Goal: Transaction & Acquisition: Subscribe to service/newsletter

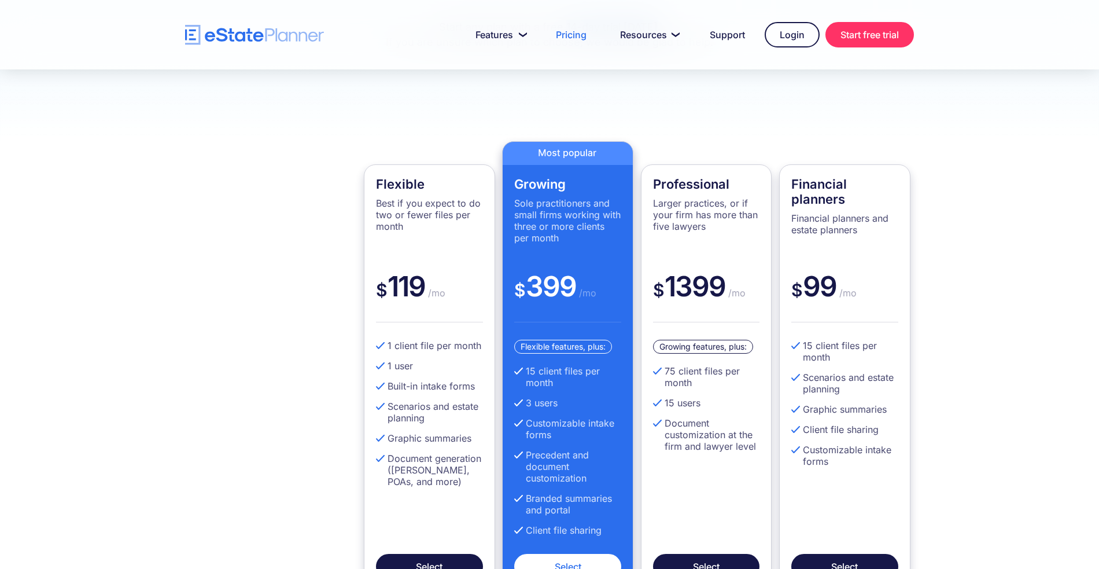
scroll to position [260, 0]
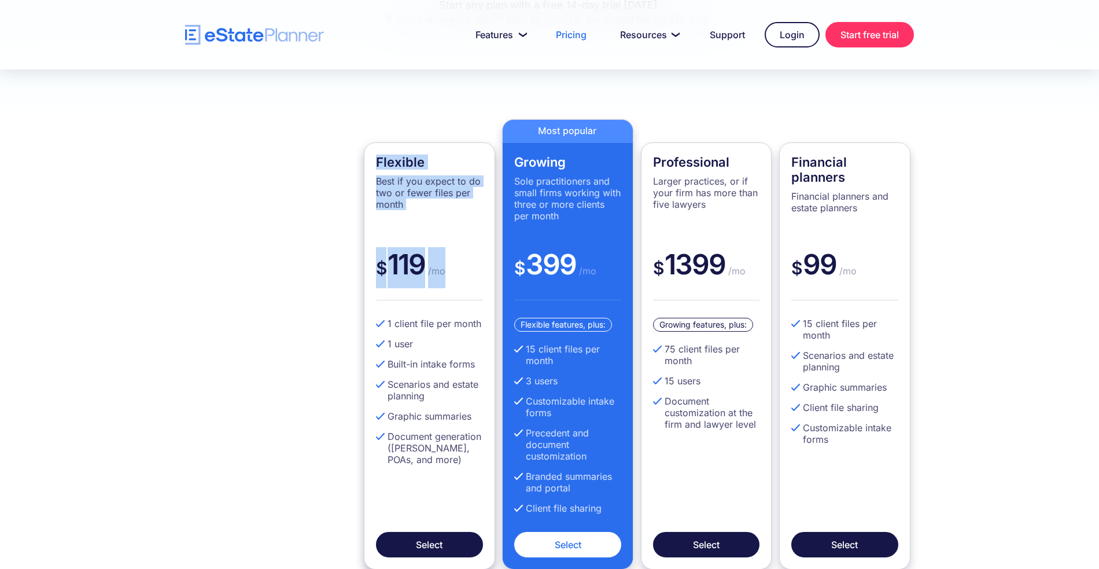
drag, startPoint x: 377, startPoint y: 161, endPoint x: 465, endPoint y: 264, distance: 135.9
click at [465, 264] on div "Flexible Best if you expect to do two or fewer files per month $ 119 /mo 1 clie…" at bounding box center [429, 355] width 131 height 427
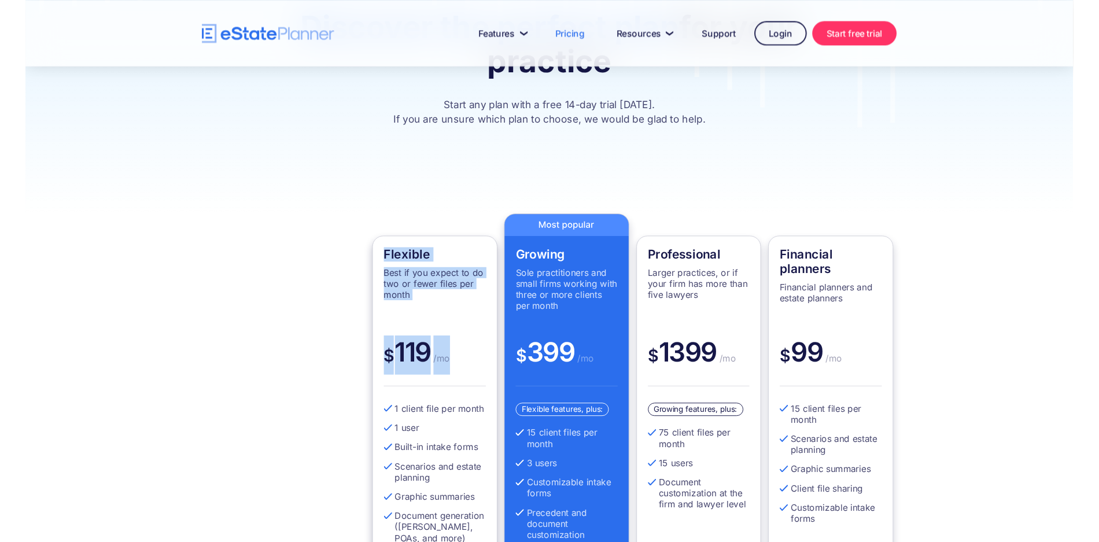
scroll to position [153, 0]
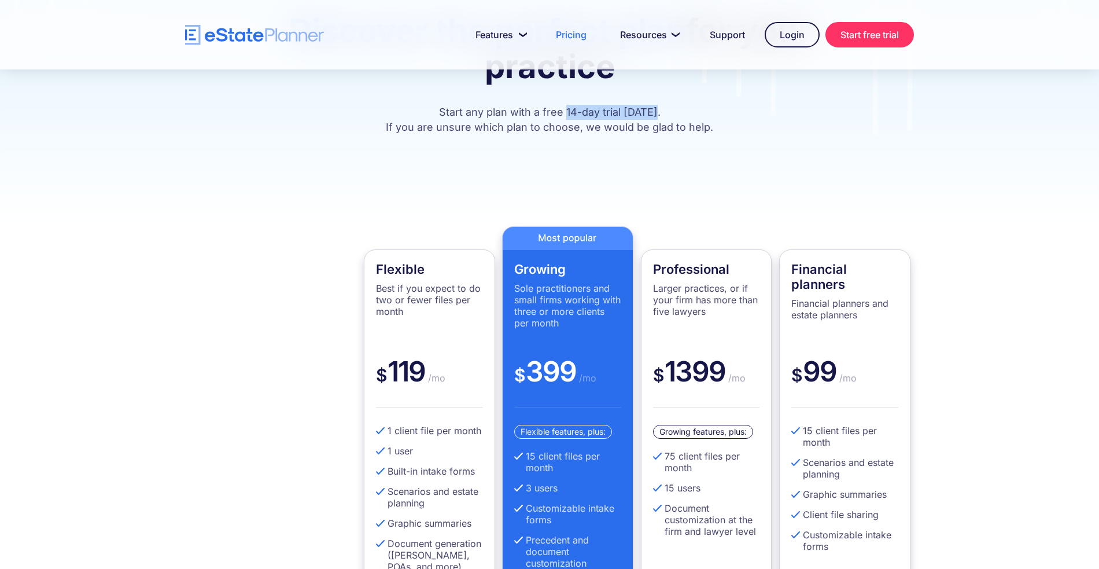
drag, startPoint x: 567, startPoint y: 111, endPoint x: 658, endPoint y: 113, distance: 91.4
click at [658, 113] on p "Start any plan with a free 14-day trial today. If you are unsure which plan to …" at bounding box center [549, 120] width 625 height 30
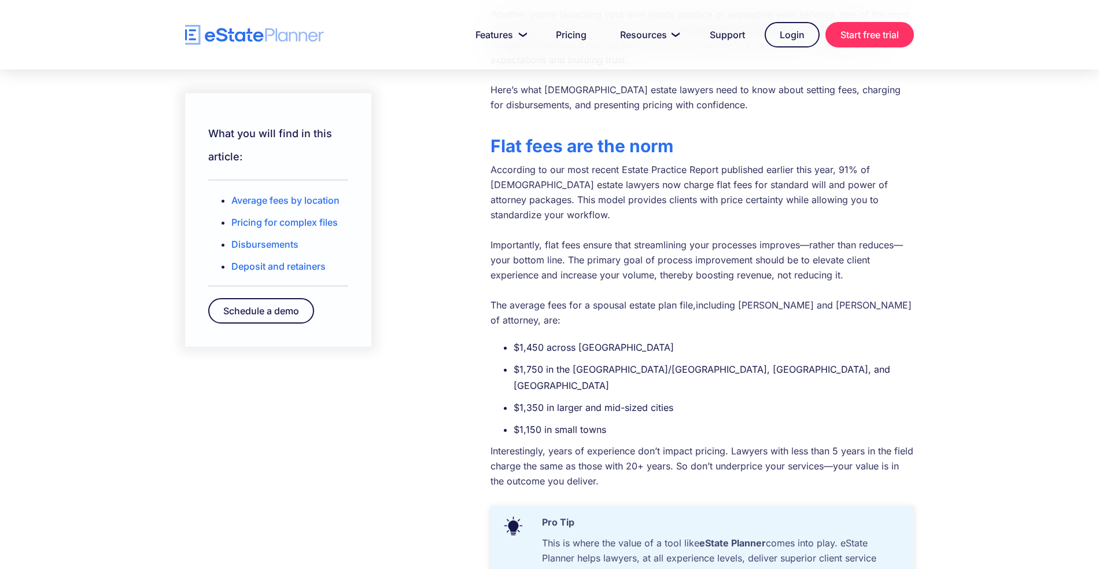
scroll to position [321, 0]
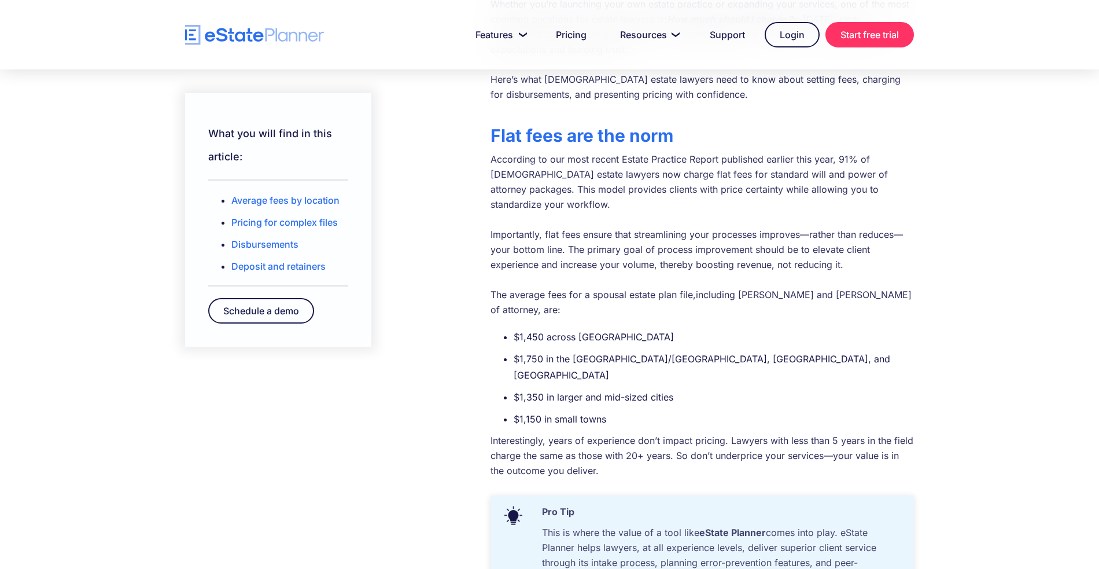
click at [513, 329] on ul "$1,450 across Canada $1,750 in the Toronto/GTA, Metro Vancouver, and Calgary $1…" at bounding box center [703, 378] width 424 height 98
drag, startPoint x: 516, startPoint y: 307, endPoint x: 642, endPoint y: 311, distance: 126.2
click at [642, 329] on li "$1,450 across [GEOGRAPHIC_DATA]" at bounding box center [714, 337] width 400 height 16
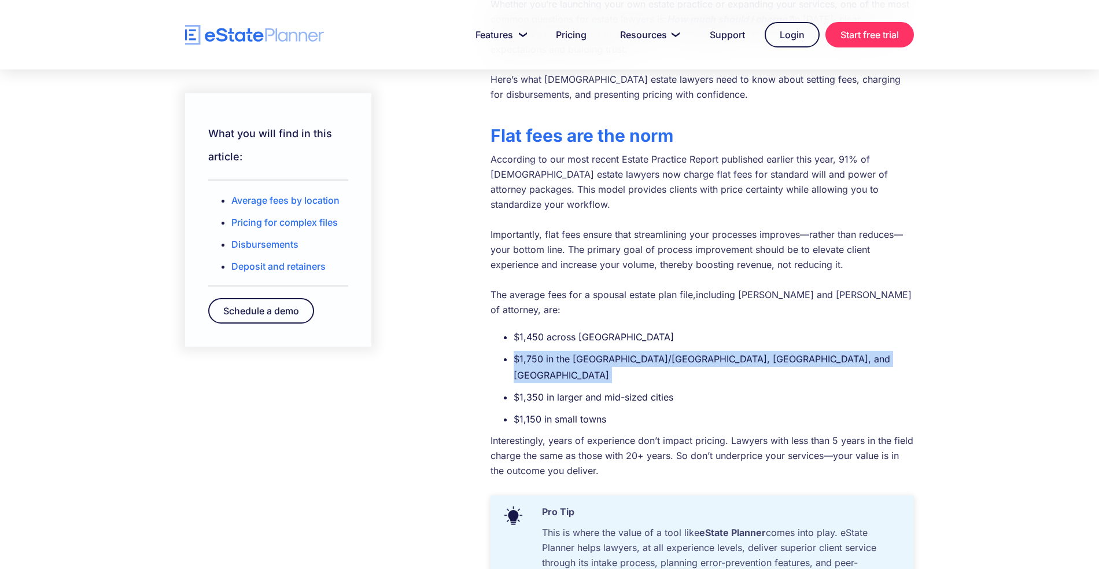
drag, startPoint x: 513, startPoint y: 329, endPoint x: 799, endPoint y: 336, distance: 286.5
click at [799, 336] on ul "$1,450 across Canada $1,750 in the Toronto/GTA, Metro Vancouver, and Calgary $1…" at bounding box center [703, 378] width 424 height 98
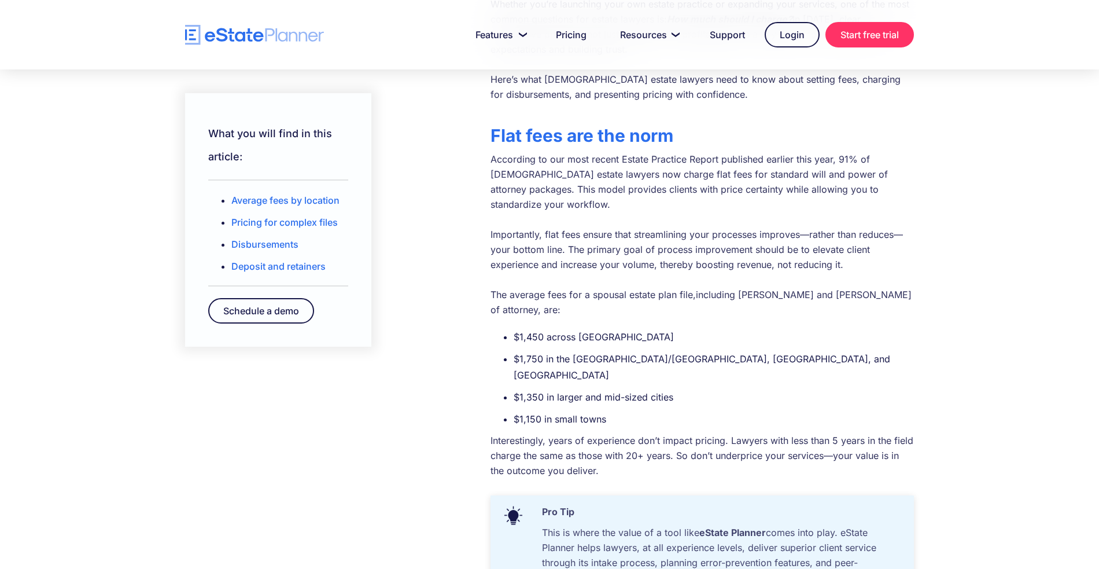
click at [602, 389] on li "$1,350 in larger and mid-sized cities" at bounding box center [714, 397] width 400 height 16
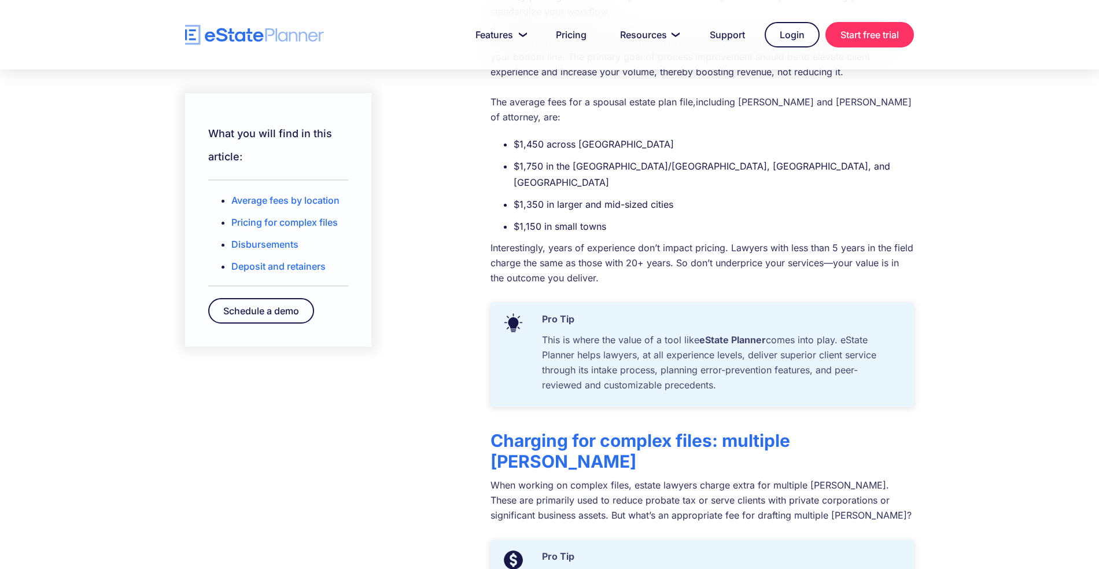
scroll to position [514, 0]
drag, startPoint x: 727, startPoint y: 391, endPoint x: 855, endPoint y: 392, distance: 127.9
click at [855, 429] on h2 "Charging for complex files: multiple [PERSON_NAME]" at bounding box center [703, 450] width 424 height 42
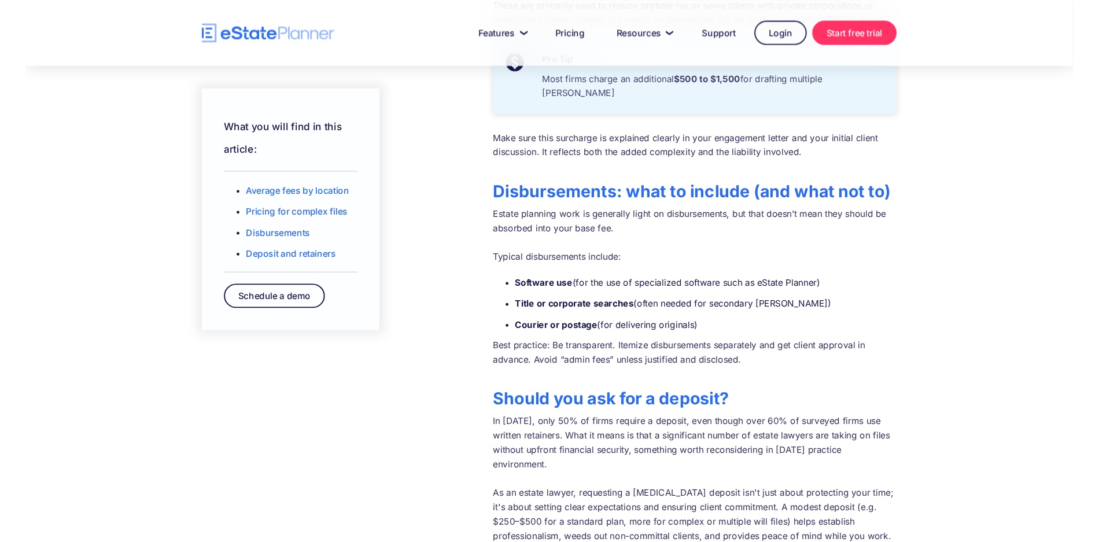
scroll to position [1017, 0]
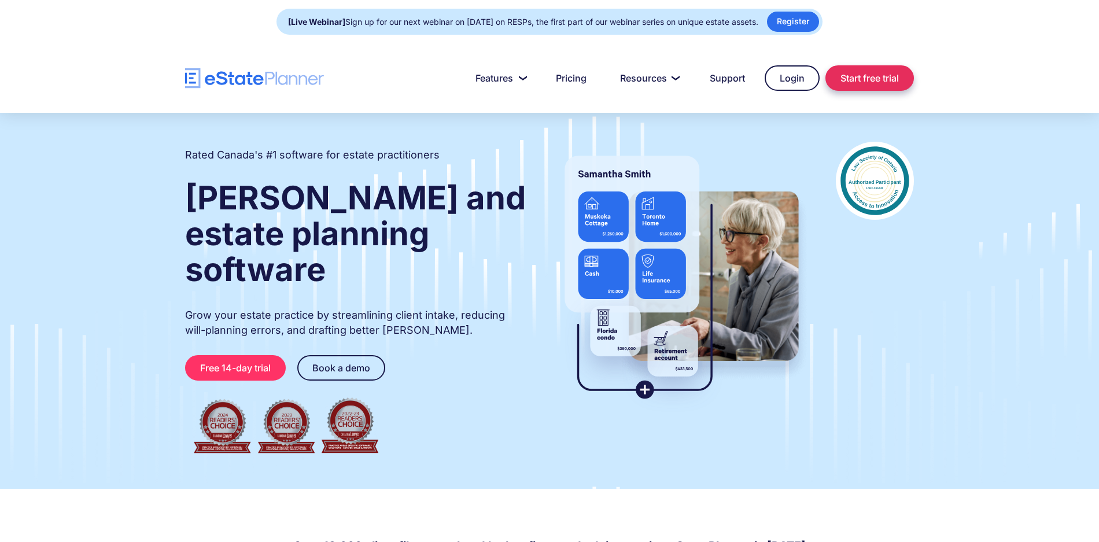
click at [833, 79] on link "Start free trial" at bounding box center [870, 77] width 89 height 25
